Goal: Check status: Check status

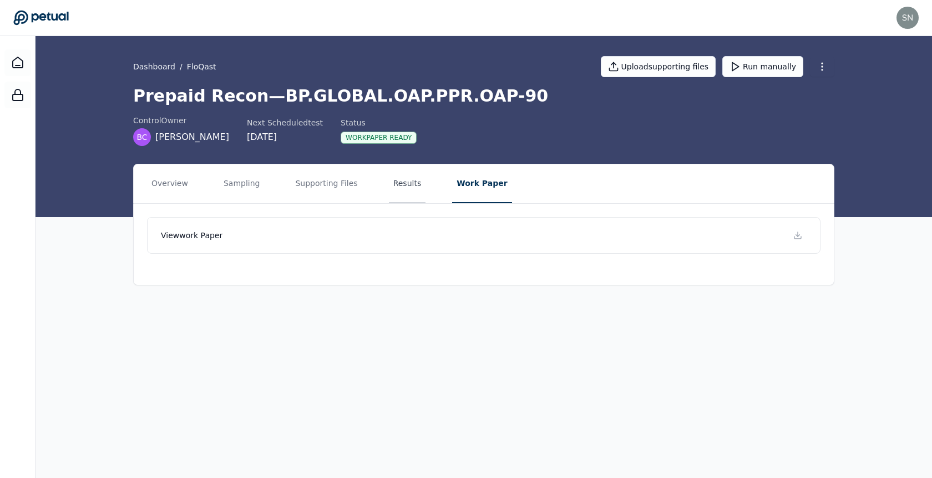
click at [393, 189] on button "Results" at bounding box center [407, 183] width 37 height 39
click at [362, 91] on h1 "Prepaid Recon — BP.GLOBAL.OAP.PPR.OAP-90" at bounding box center [483, 96] width 701 height 20
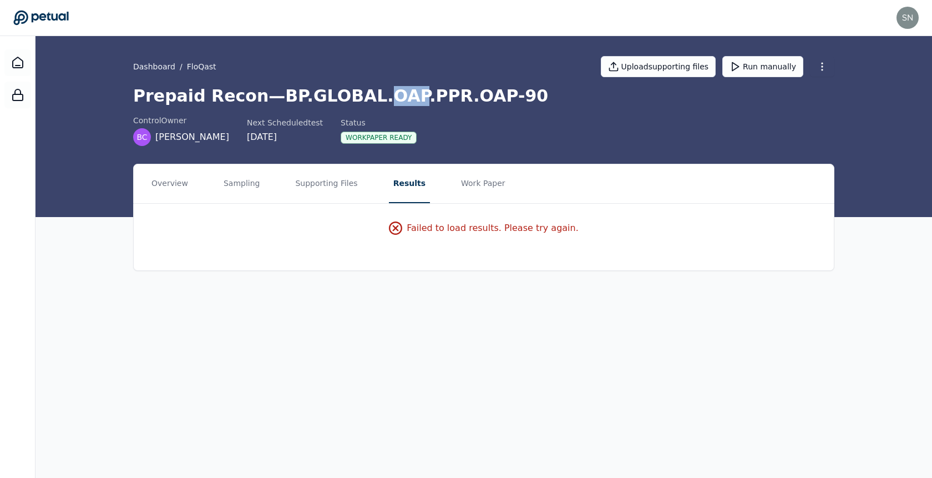
click at [362, 91] on h1 "Prepaid Recon — BP.GLOBAL.OAP.PPR.OAP-90" at bounding box center [483, 96] width 701 height 20
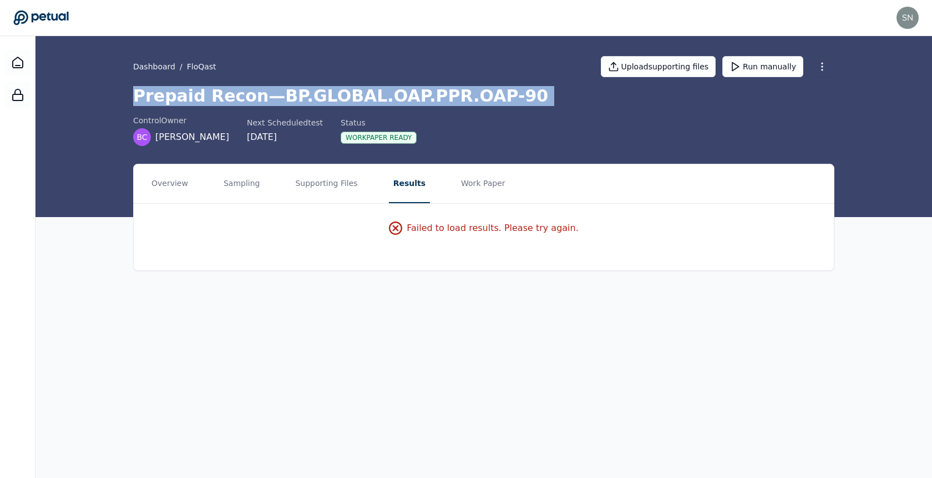
click at [362, 91] on h1 "Prepaid Recon — BP.GLOBAL.OAP.PPR.OAP-90" at bounding box center [483, 96] width 701 height 20
